Goal: Task Accomplishment & Management: Manage account settings

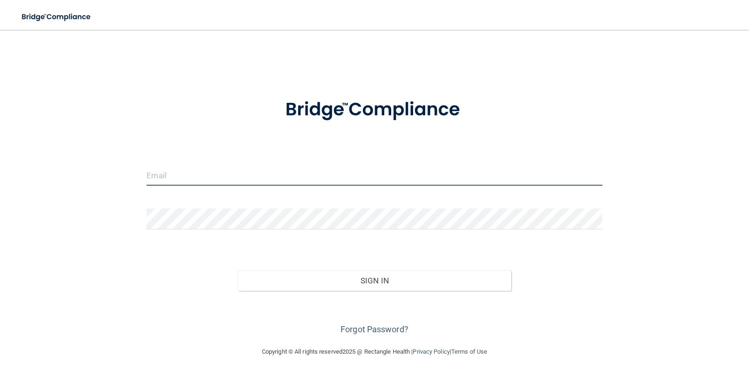
click at [215, 168] on input "email" at bounding box center [375, 175] width 456 height 21
drag, startPoint x: 243, startPoint y: 178, endPoint x: 124, endPoint y: 168, distance: 119.5
click at [129, 170] on div "karmarie286@gmail.com Invalid email/password. You don't have permission to acce…" at bounding box center [375, 188] width 712 height 298
type input "[EMAIL_ADDRESS][DOMAIN_NAME]"
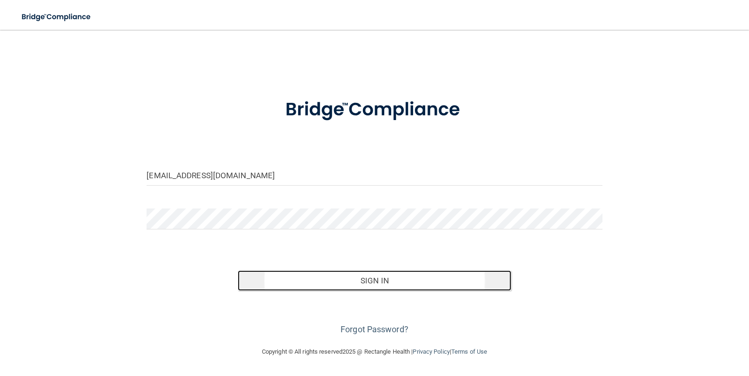
click at [340, 282] on button "Sign In" at bounding box center [375, 280] width 274 height 20
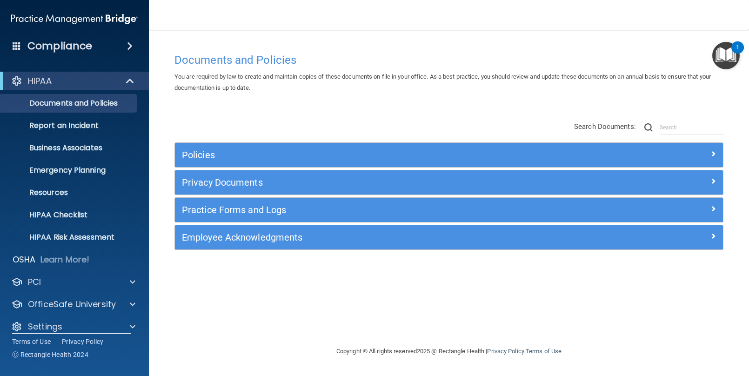
scroll to position [10, 0]
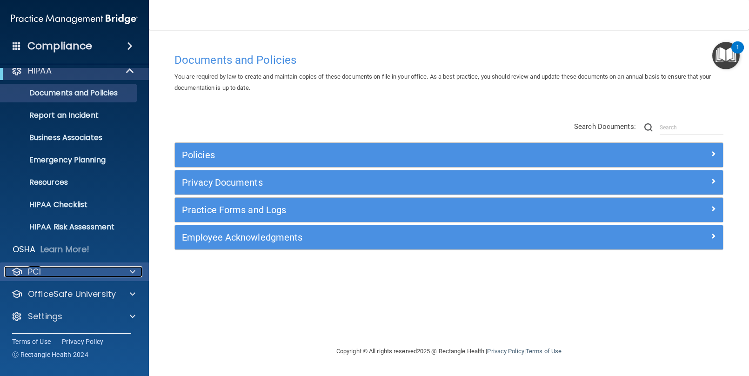
click at [34, 272] on p "PCI" at bounding box center [34, 271] width 13 height 11
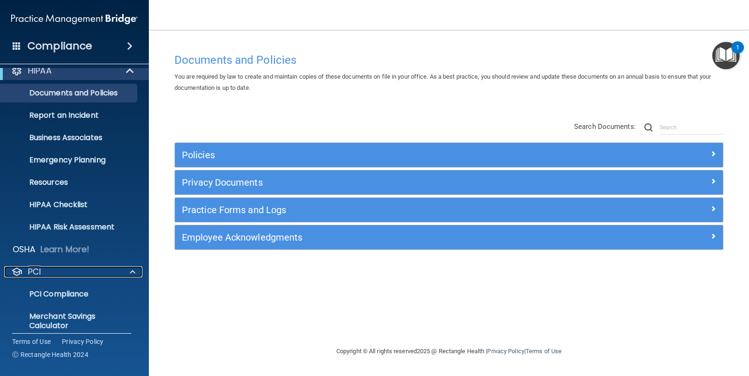
scroll to position [64, 0]
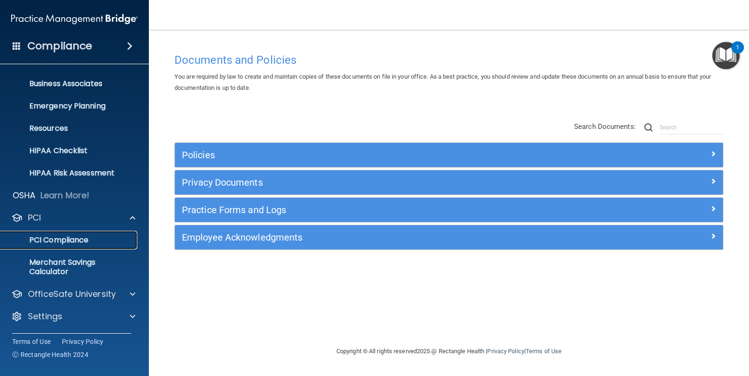
click at [65, 235] on p "PCI Compliance" at bounding box center [69, 239] width 127 height 9
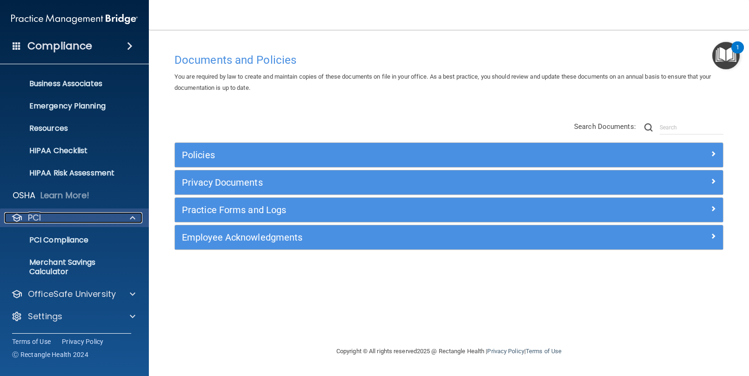
click at [38, 218] on p "PCI" at bounding box center [34, 217] width 13 height 11
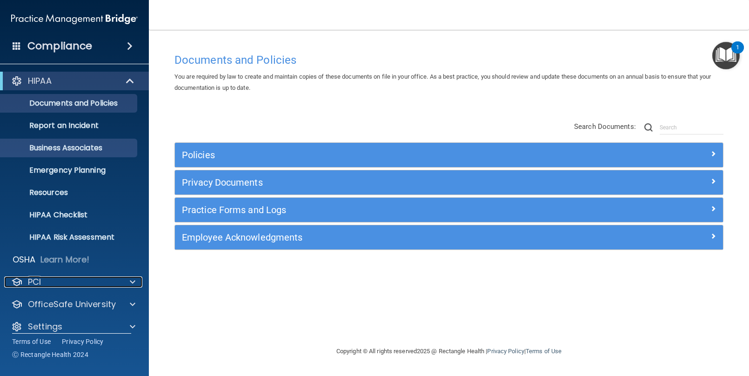
scroll to position [10, 0]
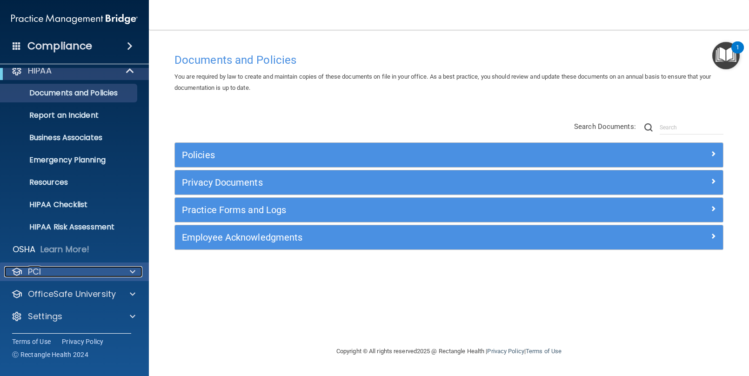
click at [134, 271] on span at bounding box center [133, 271] width 6 height 11
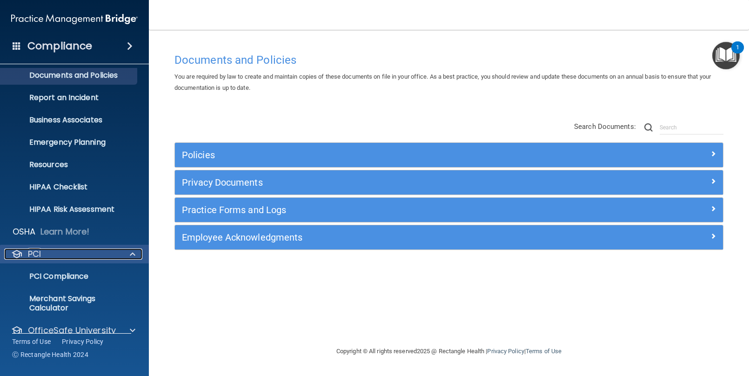
scroll to position [64, 0]
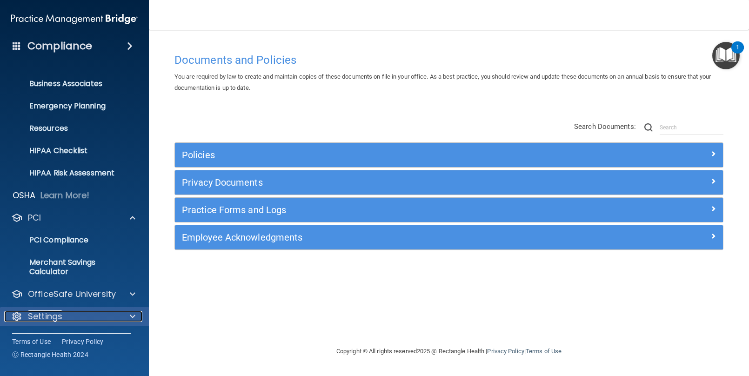
click at [54, 315] on p "Settings" at bounding box center [45, 316] width 34 height 11
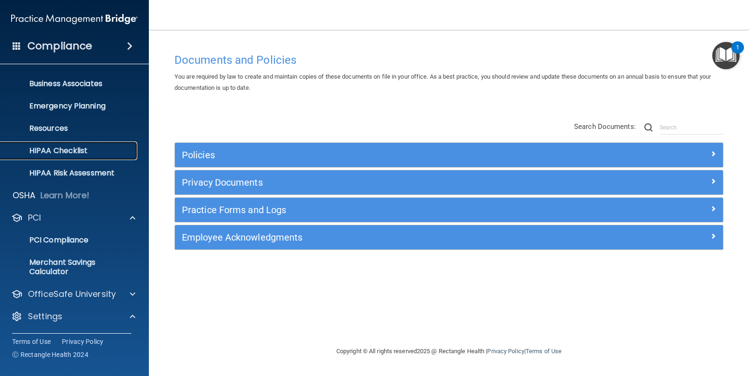
click at [54, 148] on p "HIPAA Checklist" at bounding box center [69, 150] width 127 height 9
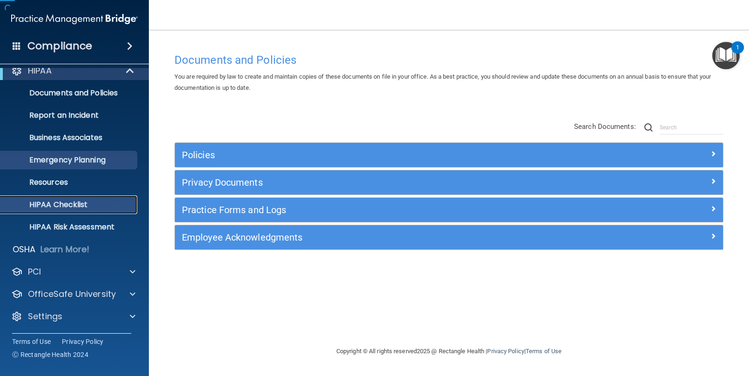
scroll to position [10, 0]
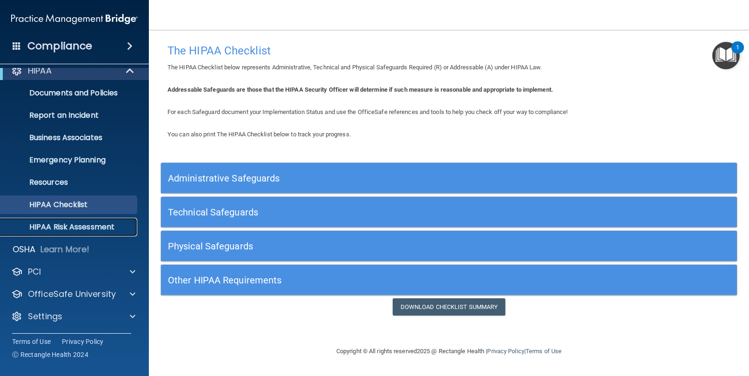
click at [75, 228] on p "HIPAA Risk Assessment" at bounding box center [69, 226] width 127 height 9
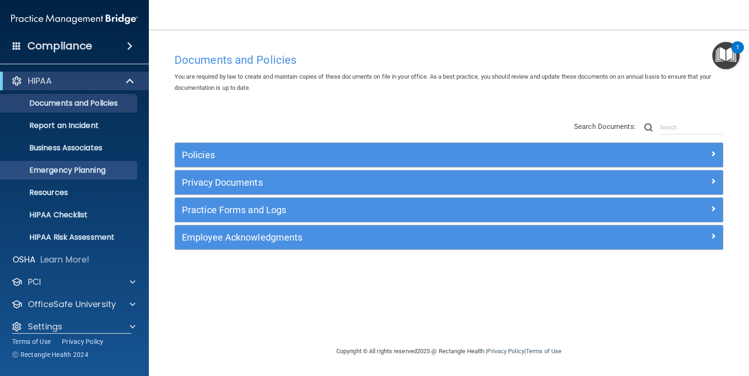
scroll to position [10, 0]
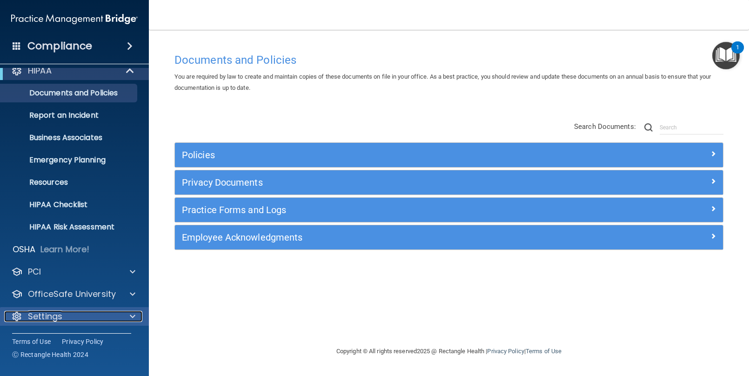
click at [43, 315] on p "Settings" at bounding box center [45, 316] width 34 height 11
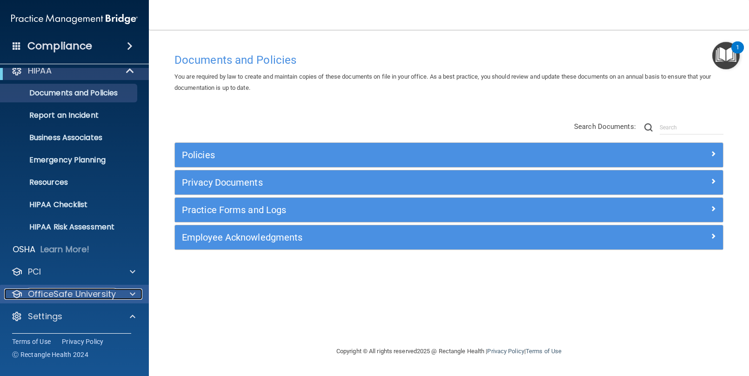
click at [40, 294] on p "OfficeSafe University" at bounding box center [72, 294] width 88 height 11
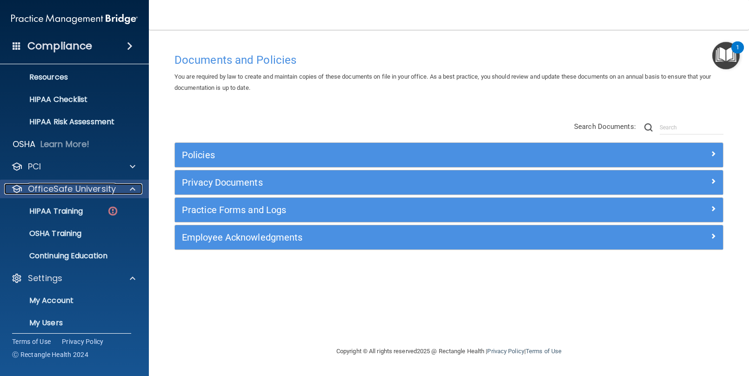
scroll to position [167, 0]
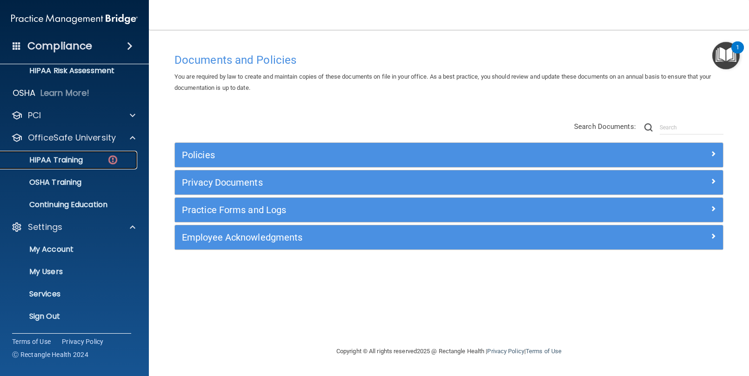
click at [62, 163] on p "HIPAA Training" at bounding box center [44, 159] width 77 height 9
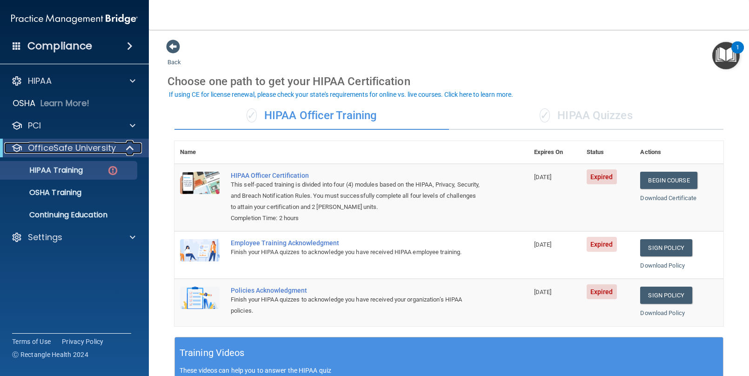
click at [66, 147] on p "OfficeSafe University" at bounding box center [72, 147] width 88 height 11
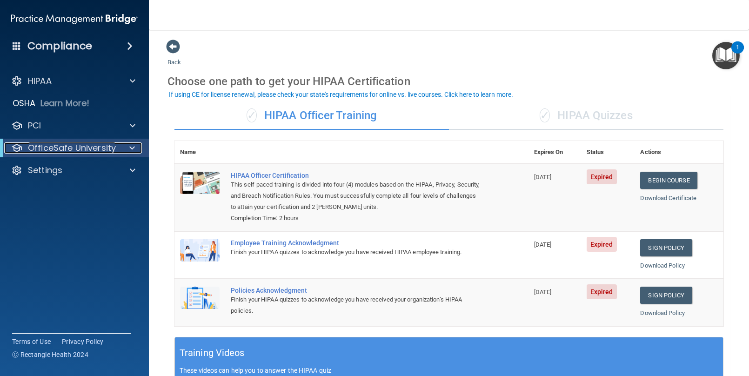
click at [65, 147] on p "OfficeSafe University" at bounding box center [72, 147] width 88 height 11
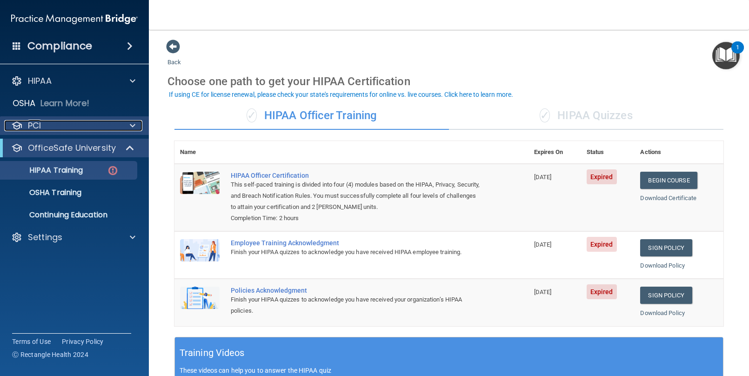
click at [39, 129] on p "PCI" at bounding box center [34, 125] width 13 height 11
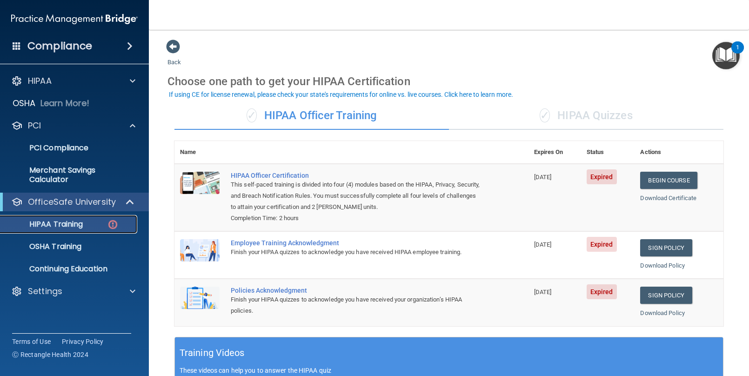
click at [111, 222] on img at bounding box center [113, 225] width 12 height 12
click at [122, 205] on div at bounding box center [130, 201] width 23 height 11
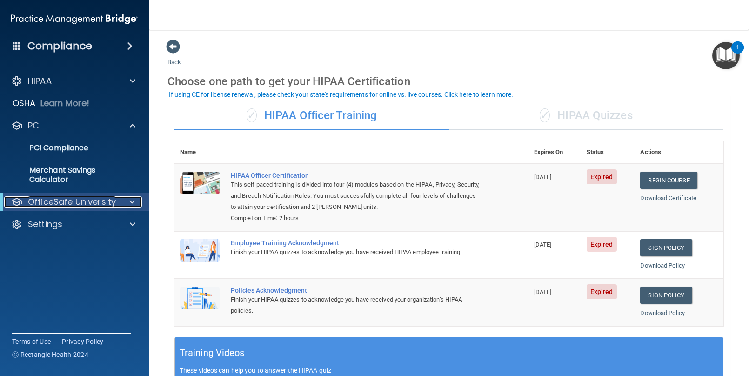
click at [132, 201] on span at bounding box center [132, 201] width 6 height 11
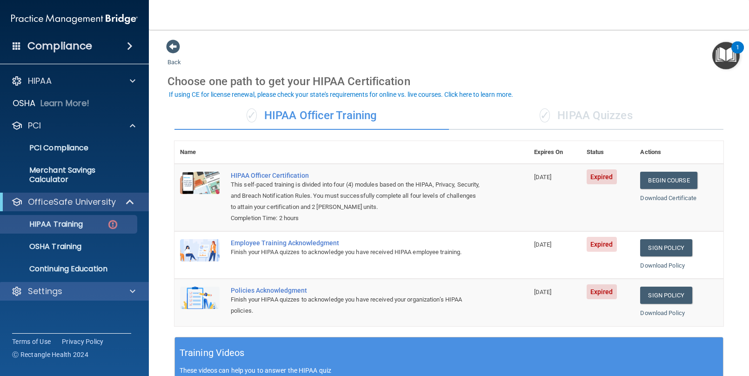
click at [58, 296] on div "Settings" at bounding box center [74, 291] width 149 height 19
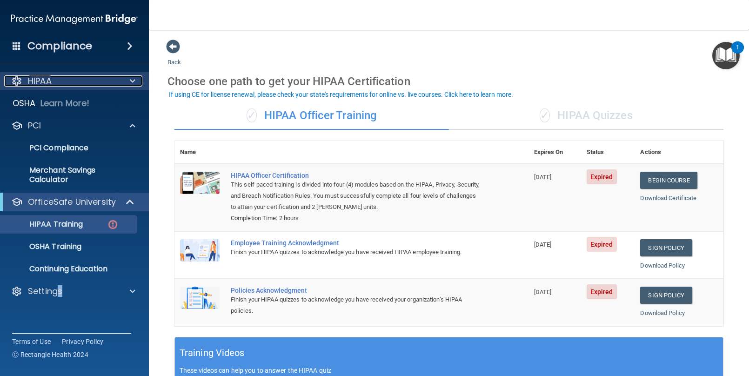
click at [52, 80] on div "HIPAA" at bounding box center [61, 80] width 115 height 11
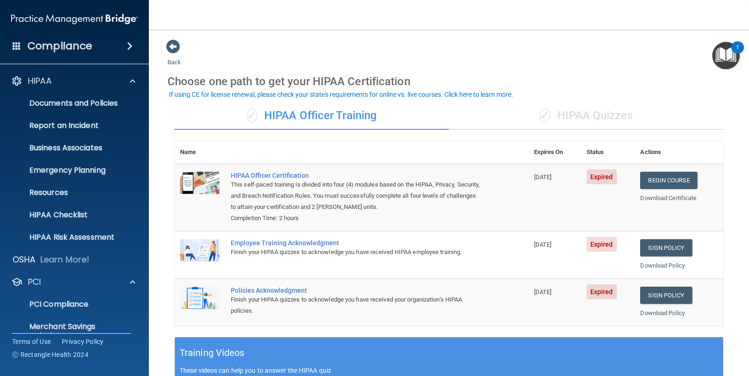
click at [87, 46] on h4 "Compliance" at bounding box center [59, 46] width 65 height 13
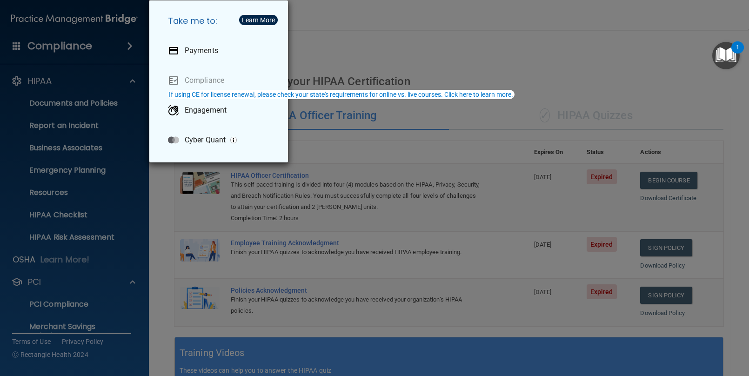
click at [491, 57] on div "Take me to: Payments Compliance Engagement Cyber Quant" at bounding box center [374, 188] width 749 height 376
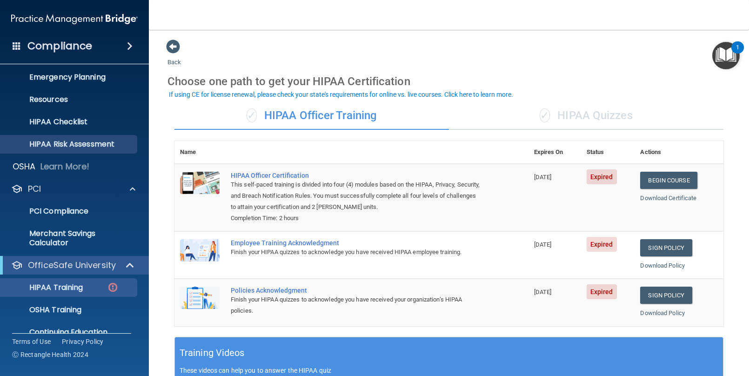
scroll to position [131, 0]
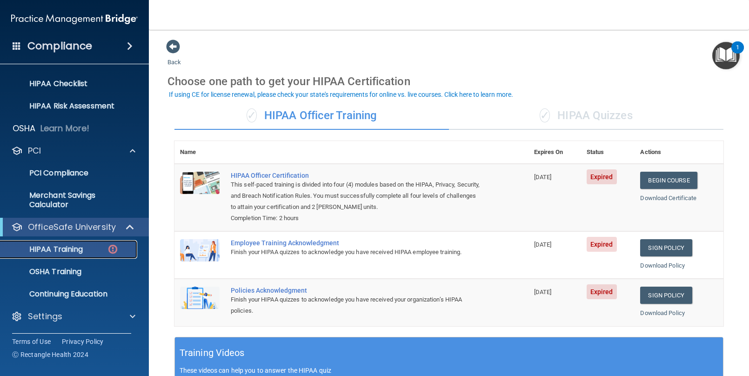
click at [66, 251] on p "HIPAA Training" at bounding box center [44, 249] width 77 height 9
click at [58, 40] on h4 "Compliance" at bounding box center [59, 46] width 65 height 13
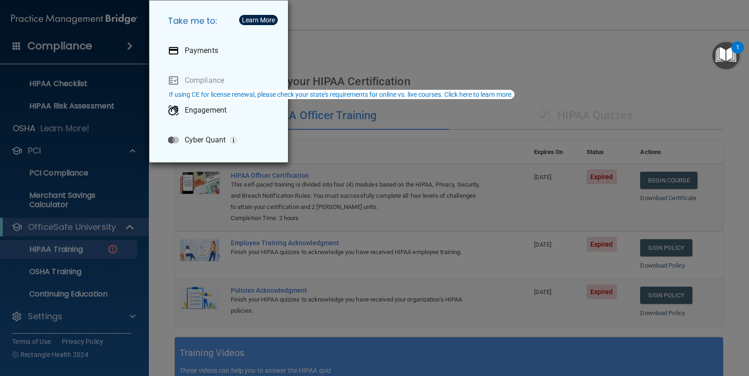
click at [36, 151] on div "Take me to: Payments Compliance Engagement Cyber Quant" at bounding box center [374, 188] width 749 height 376
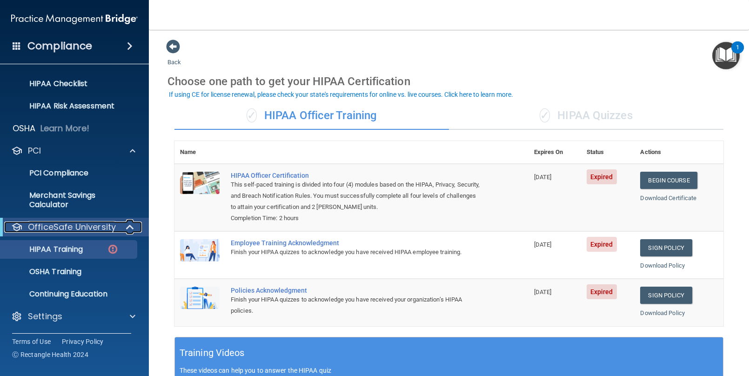
click at [67, 231] on p "OfficeSafe University" at bounding box center [72, 227] width 88 height 11
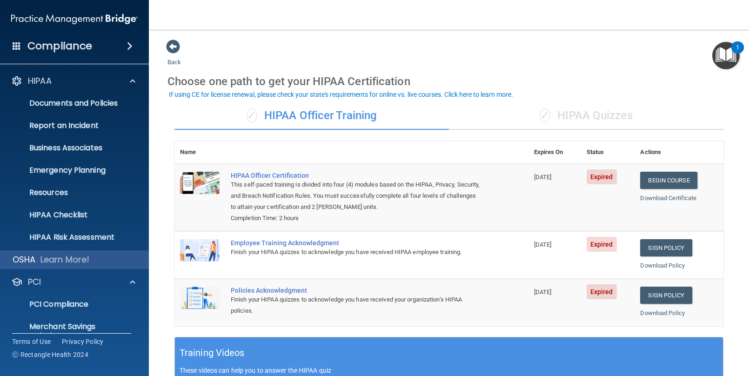
scroll to position [64, 0]
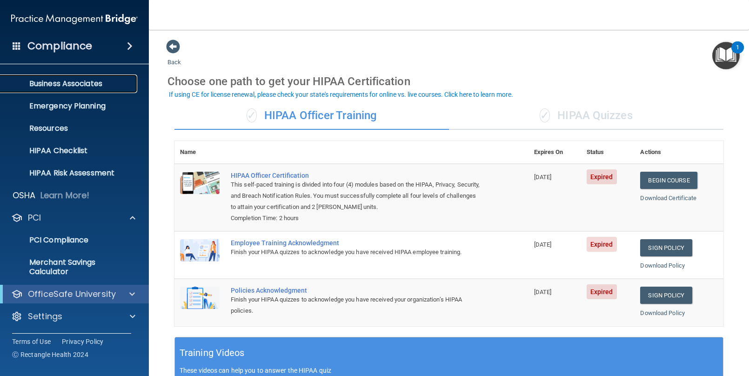
click at [81, 81] on p "Business Associates" at bounding box center [69, 83] width 127 height 9
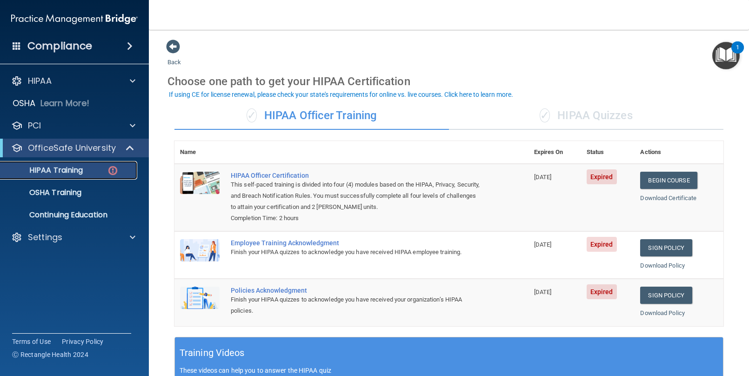
click at [114, 169] on img at bounding box center [113, 171] width 12 height 12
click at [171, 41] on span at bounding box center [173, 47] width 14 height 14
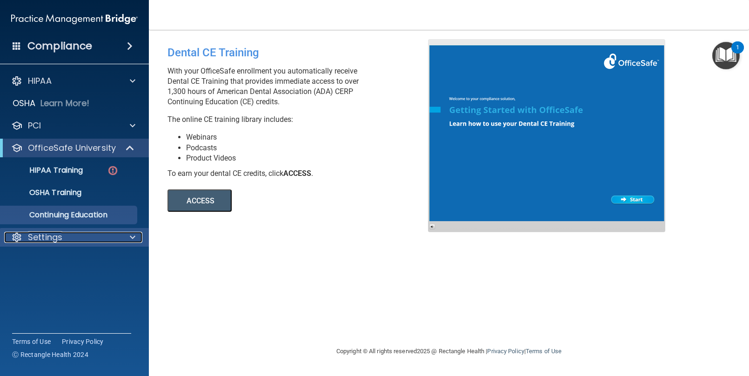
click at [49, 233] on p "Settings" at bounding box center [45, 237] width 34 height 11
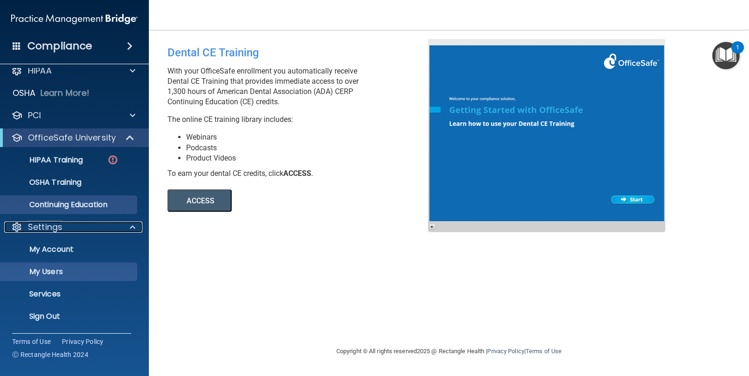
scroll to position [10, 0]
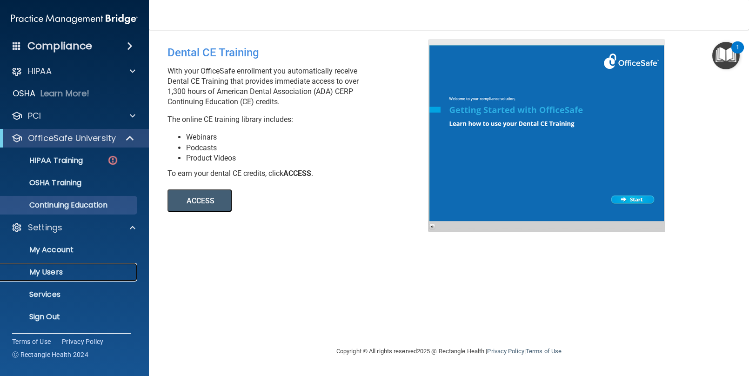
click at [65, 273] on p "My Users" at bounding box center [69, 272] width 127 height 9
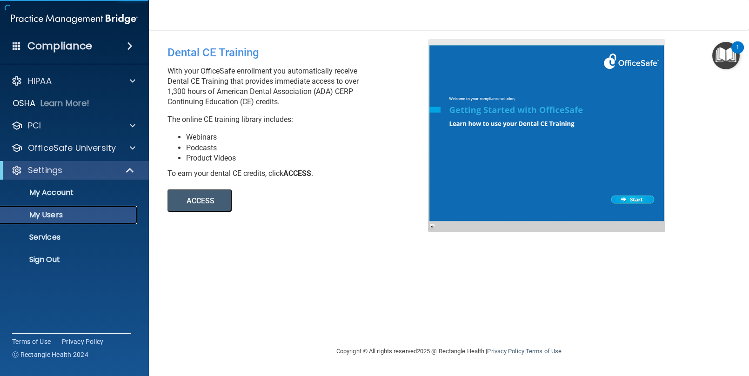
select select "20"
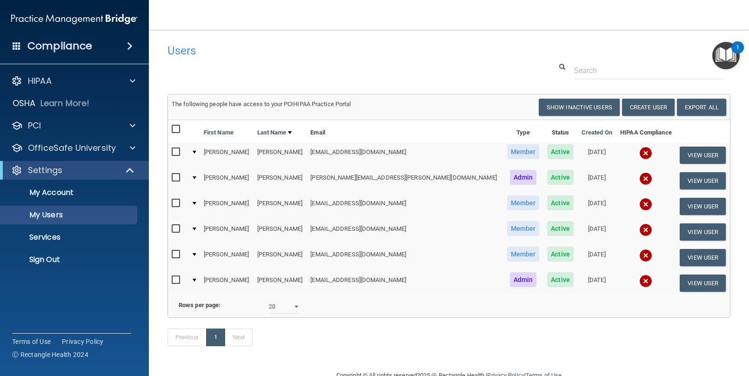
click at [176, 254] on input "checkbox" at bounding box center [177, 254] width 11 height 7
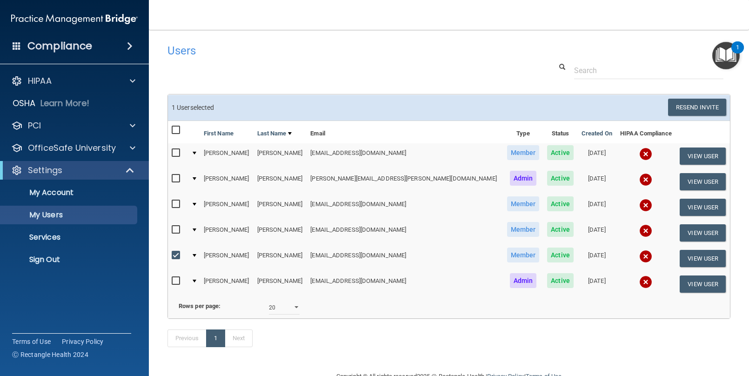
click at [176, 254] on input "checkbox" at bounding box center [177, 255] width 11 height 7
checkbox input "false"
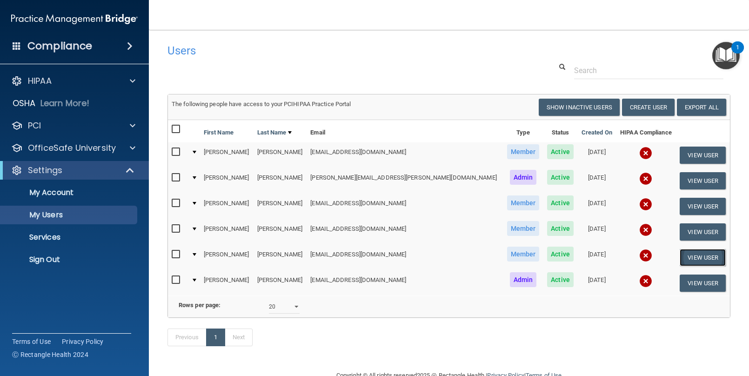
click at [689, 257] on button "View User" at bounding box center [703, 257] width 46 height 17
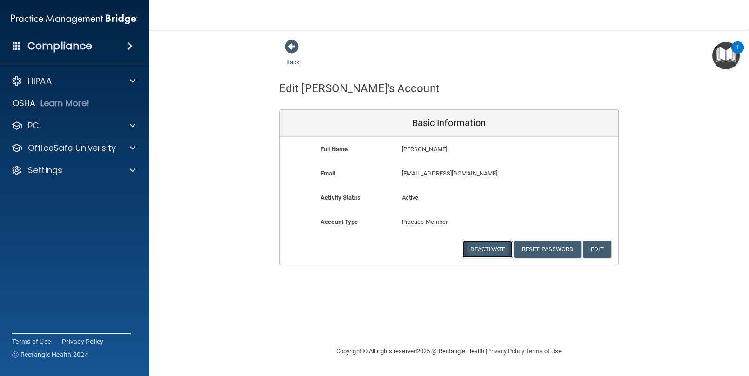
click at [497, 246] on button "Deactivate" at bounding box center [488, 249] width 50 height 17
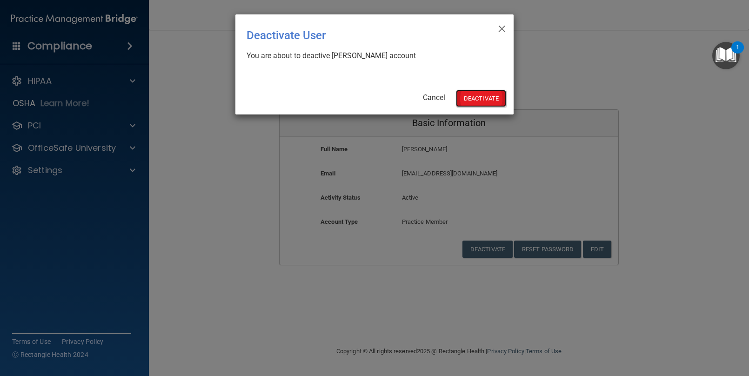
click at [490, 95] on button "Deactivate" at bounding box center [481, 98] width 50 height 17
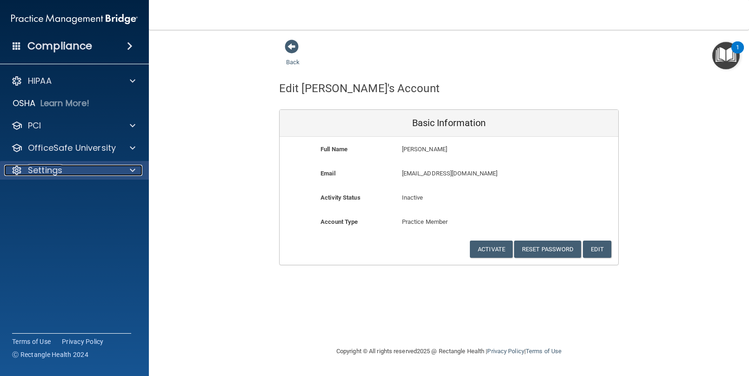
click at [55, 173] on p "Settings" at bounding box center [45, 170] width 34 height 11
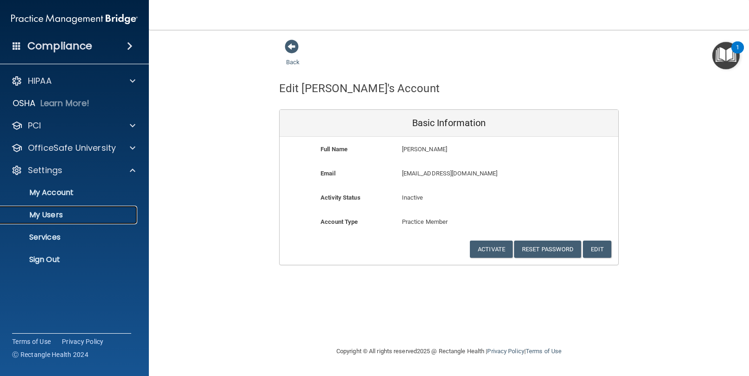
click at [38, 217] on p "My Users" at bounding box center [69, 214] width 127 height 9
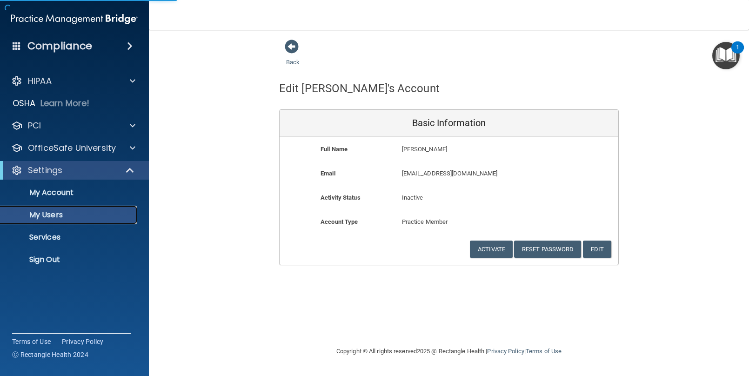
select select "20"
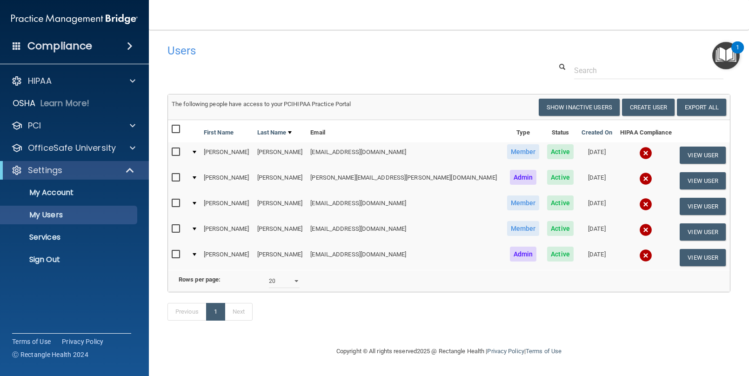
click at [200, 152] on td at bounding box center [194, 155] width 13 height 26
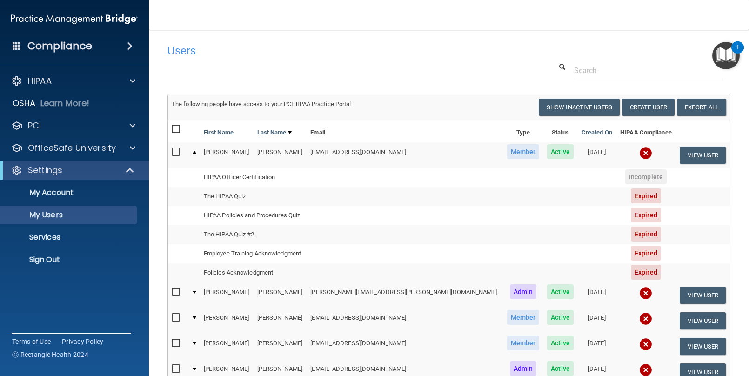
click at [631, 196] on span "Expired" at bounding box center [646, 195] width 30 height 15
click at [221, 197] on td "The HIPAA Quiz" at bounding box center [253, 196] width 107 height 19
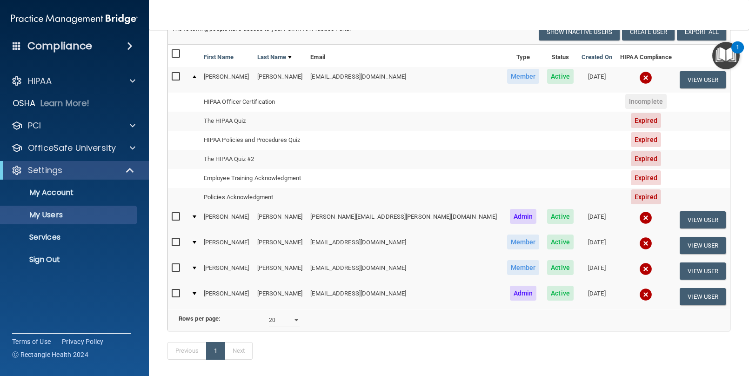
scroll to position [78, 0]
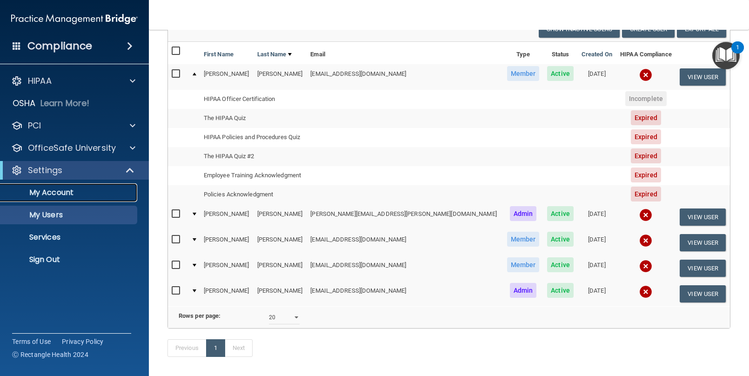
click at [61, 192] on p "My Account" at bounding box center [69, 192] width 127 height 9
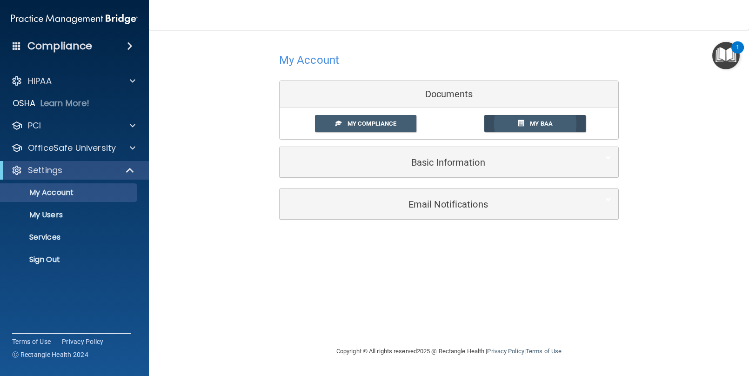
click at [538, 125] on span "My BAA" at bounding box center [541, 123] width 23 height 7
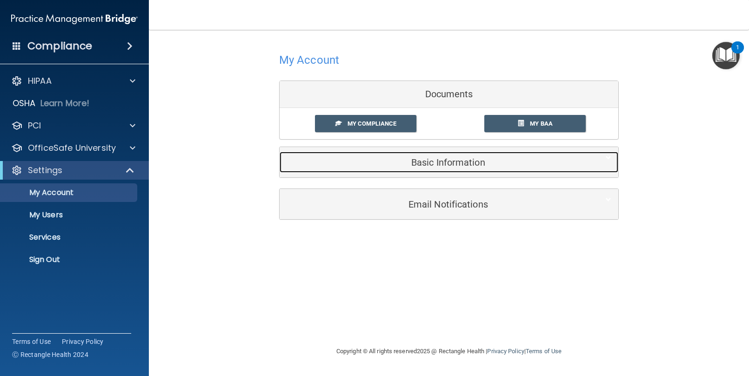
click at [451, 164] on h5 "Basic Information" at bounding box center [435, 162] width 296 height 10
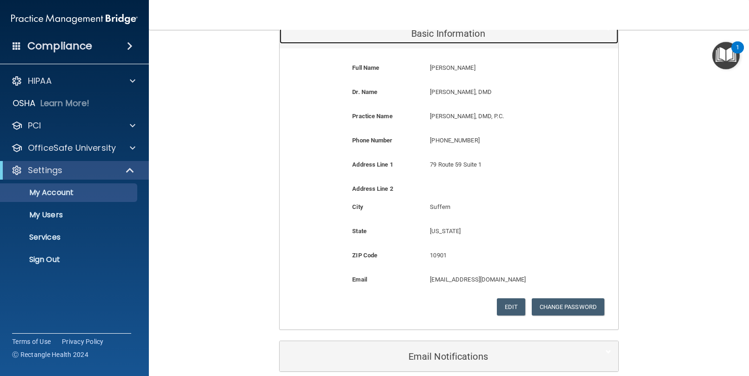
scroll to position [173, 0]
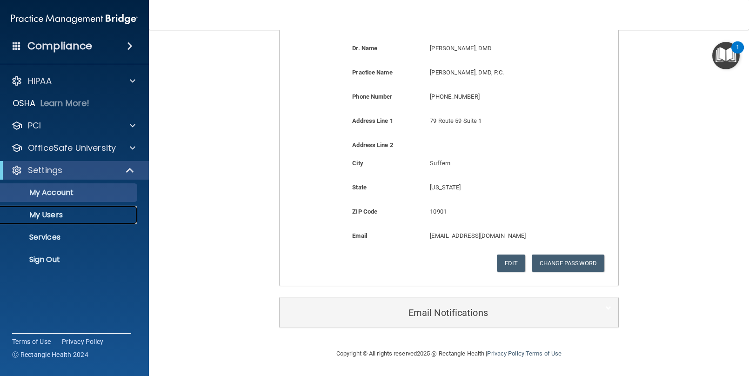
click at [63, 216] on p "My Users" at bounding box center [69, 214] width 127 height 9
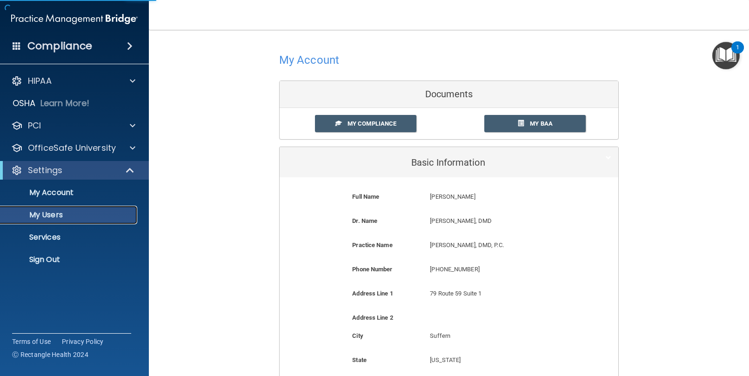
select select "20"
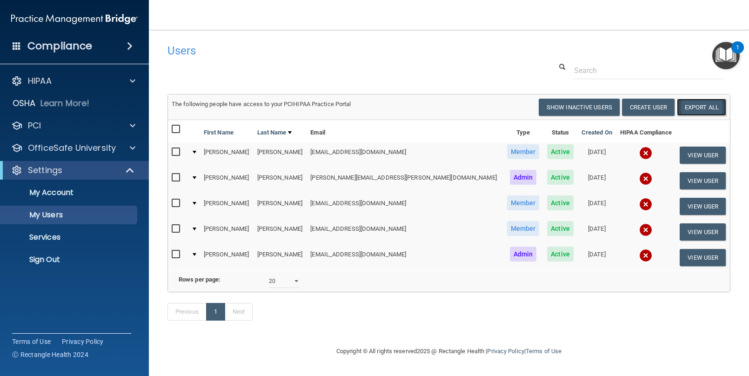
click at [704, 105] on link "Export All" at bounding box center [701, 107] width 49 height 17
click at [196, 152] on div at bounding box center [195, 152] width 4 height 3
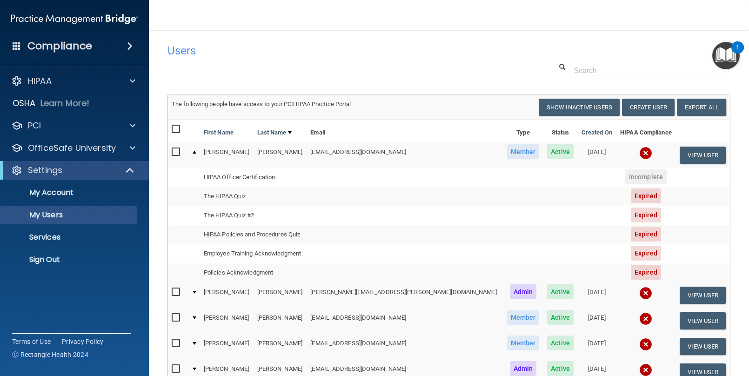
click at [631, 197] on span "Expired" at bounding box center [646, 195] width 30 height 15
click at [631, 198] on span "Expired" at bounding box center [646, 195] width 30 height 15
click at [631, 211] on span "Expired" at bounding box center [646, 215] width 30 height 15
click at [64, 192] on p "My Account" at bounding box center [69, 192] width 127 height 9
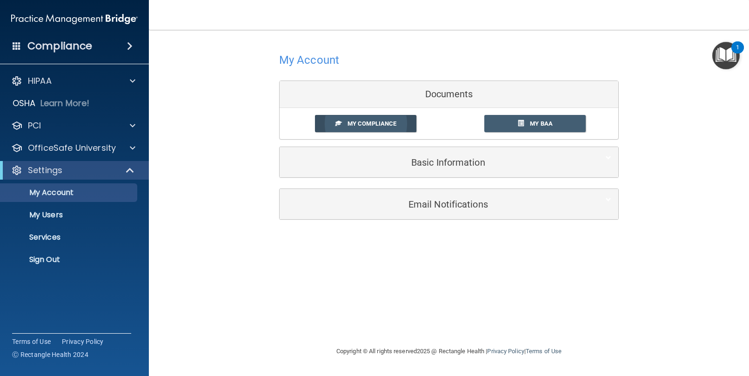
click at [345, 126] on link "My Compliance" at bounding box center [366, 123] width 102 height 17
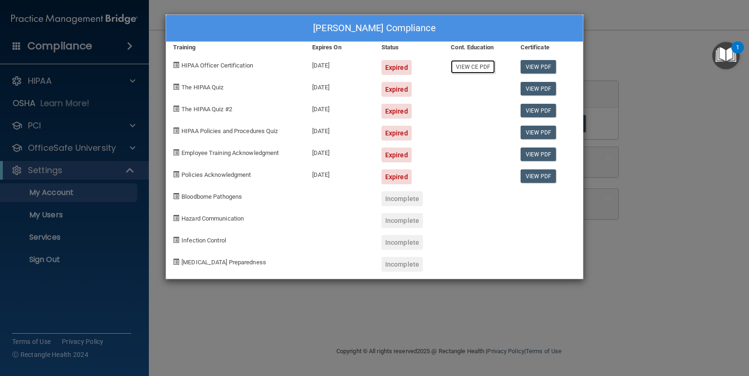
click at [483, 70] on link "View CE PDF" at bounding box center [473, 66] width 44 height 13
click at [107, 119] on div "[PERSON_NAME] Compliance Training Expires On Status Cont. Education Certificate…" at bounding box center [374, 188] width 749 height 376
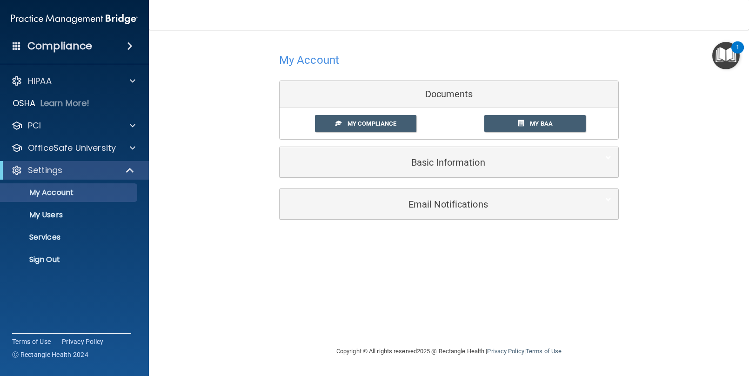
click at [80, 44] on h4 "Compliance" at bounding box center [59, 46] width 65 height 13
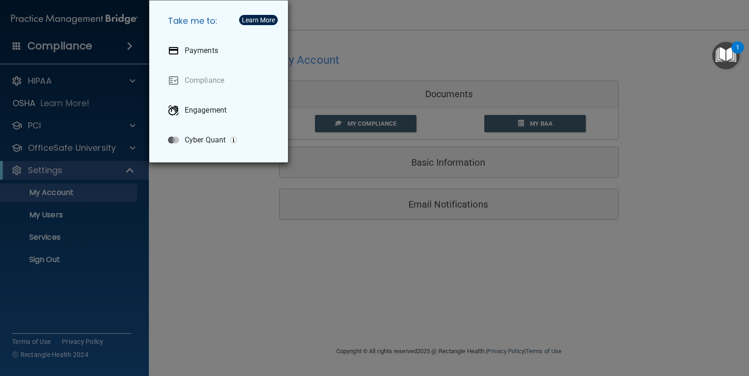
click at [238, 207] on div "Take me to: Payments Compliance Engagement Cyber Quant" at bounding box center [374, 188] width 749 height 376
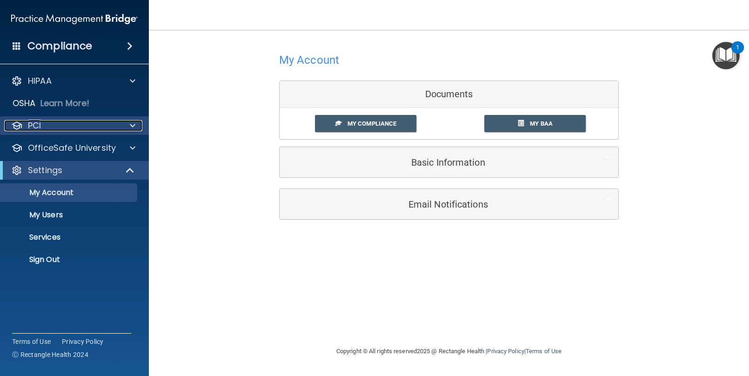
click at [131, 126] on span at bounding box center [133, 125] width 6 height 11
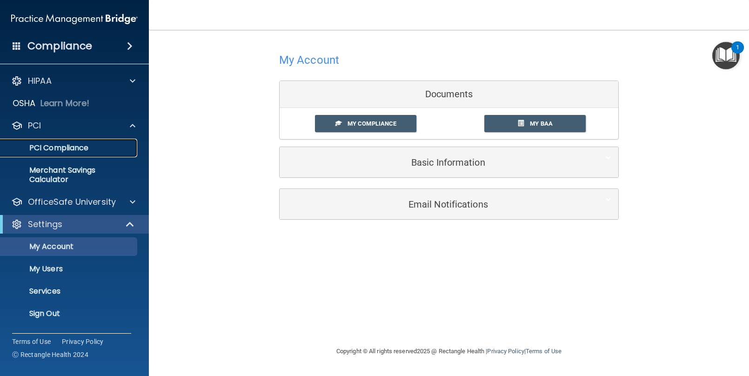
click at [71, 151] on p "PCI Compliance" at bounding box center [69, 147] width 127 height 9
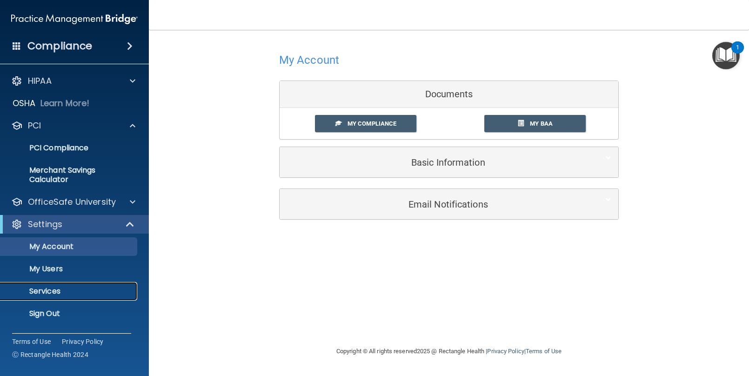
click at [37, 289] on p "Services" at bounding box center [69, 291] width 127 height 9
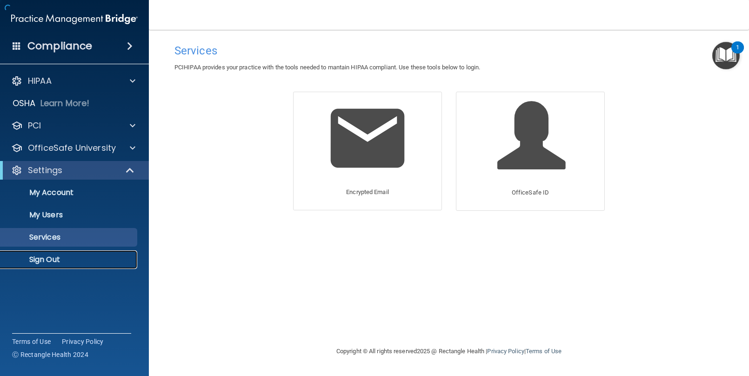
click at [50, 256] on p "Sign Out" at bounding box center [69, 259] width 127 height 9
